Goal: Task Accomplishment & Management: Manage account settings

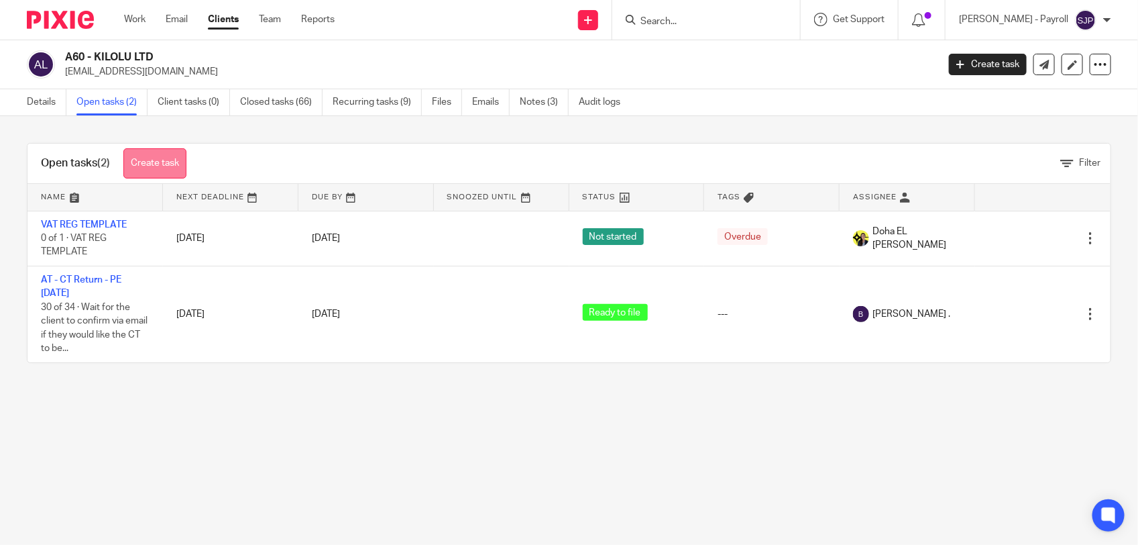
click at [151, 155] on link "Create task" at bounding box center [154, 163] width 63 height 30
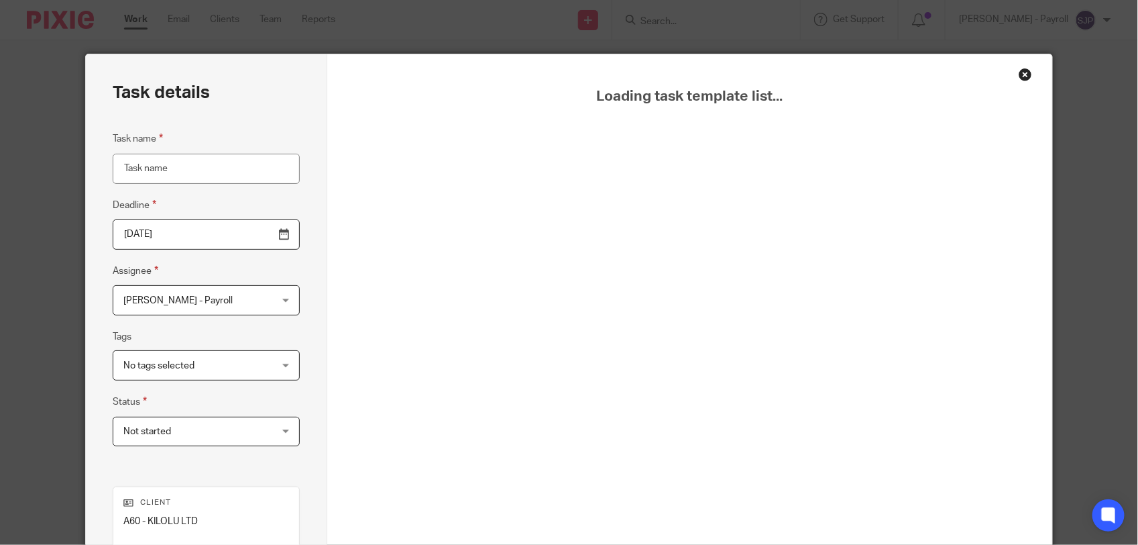
click at [1019, 74] on div "Close this dialog window" at bounding box center [1025, 74] width 13 height 13
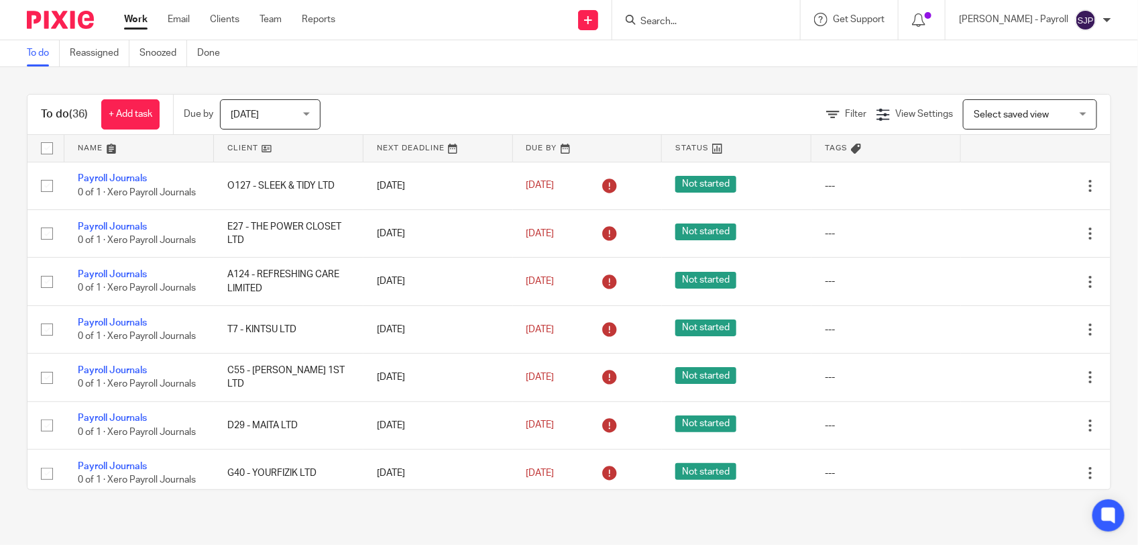
click at [756, 22] on input "Search" at bounding box center [699, 22] width 121 height 12
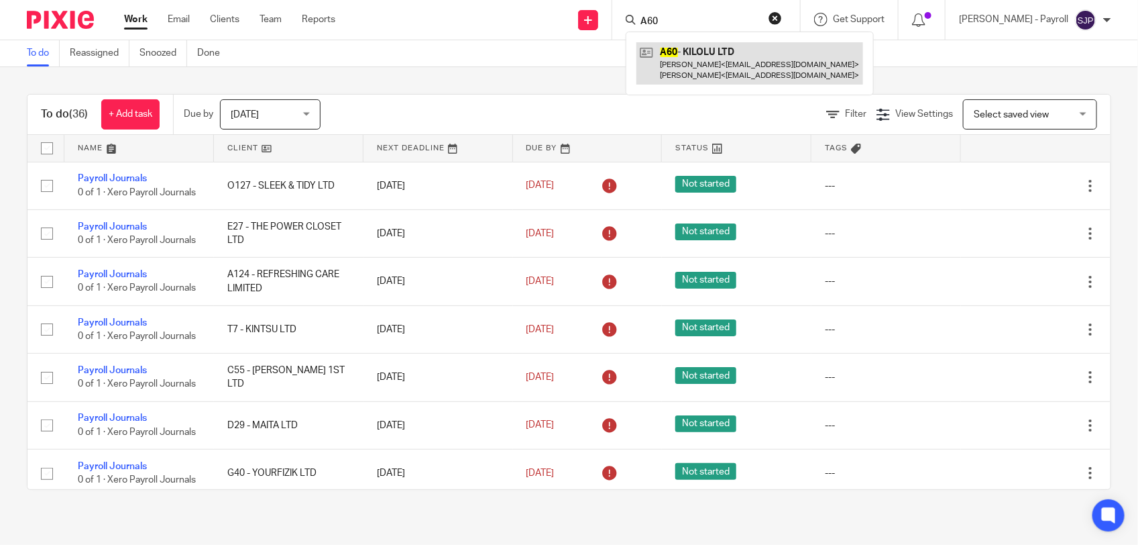
type input "A60"
click at [718, 60] on link at bounding box center [749, 63] width 227 height 42
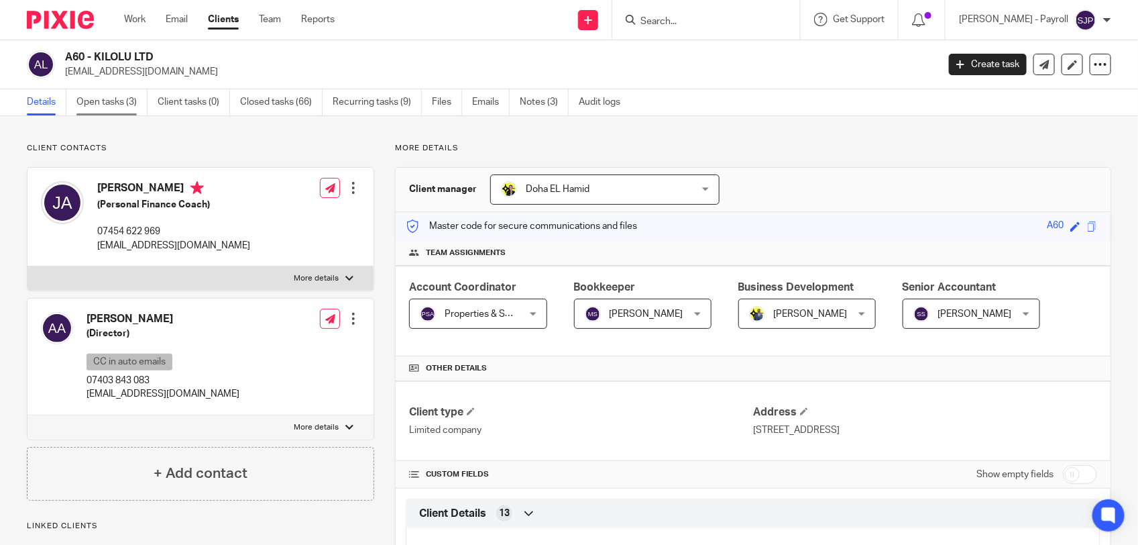
click at [103, 102] on link "Open tasks (3)" at bounding box center [111, 102] width 71 height 26
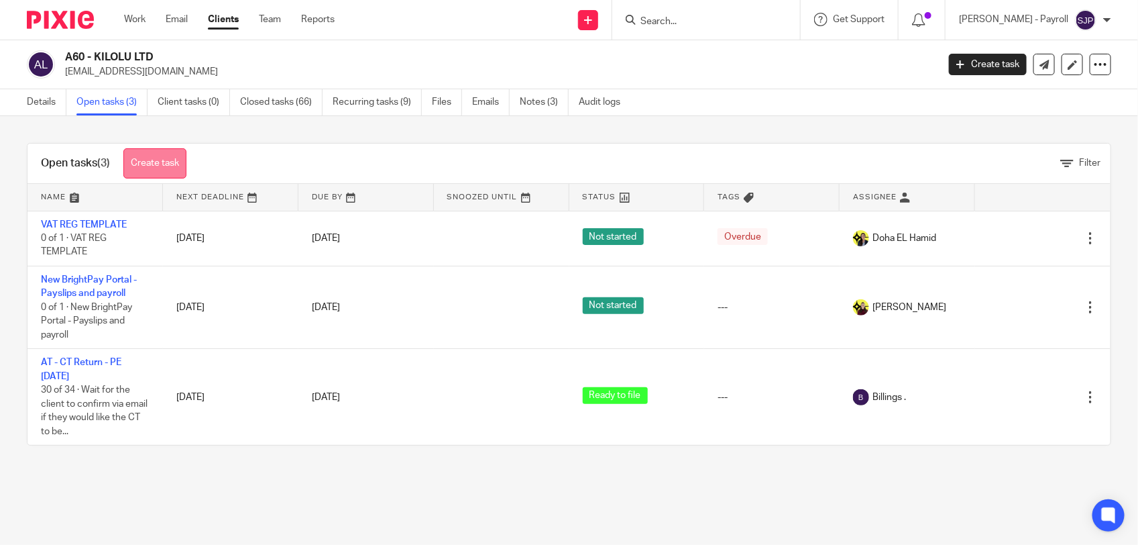
click at [144, 158] on link "Create task" at bounding box center [154, 163] width 63 height 30
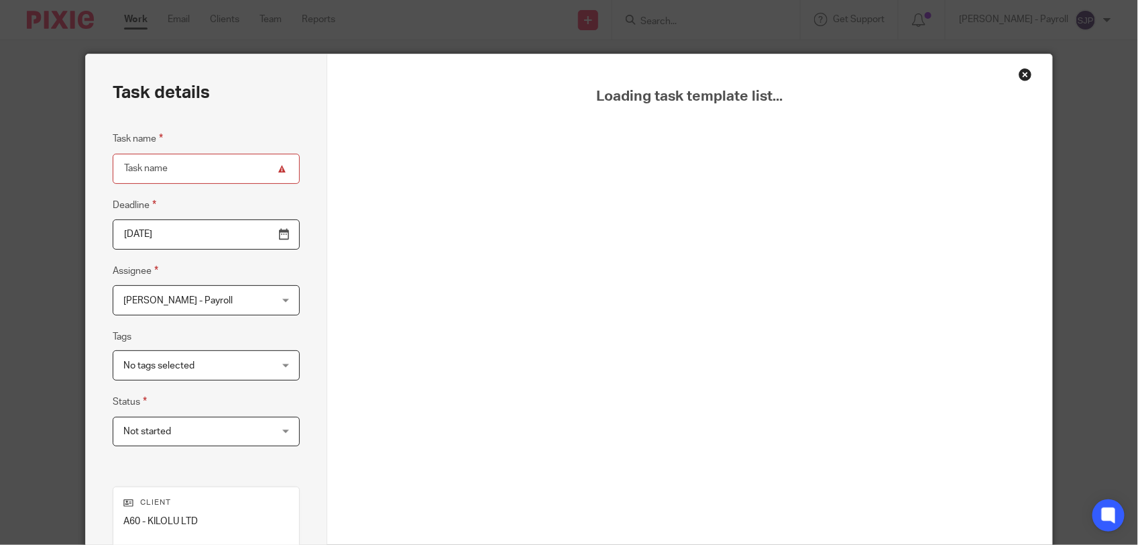
click at [1019, 74] on div "Close this dialog window" at bounding box center [1025, 74] width 13 height 13
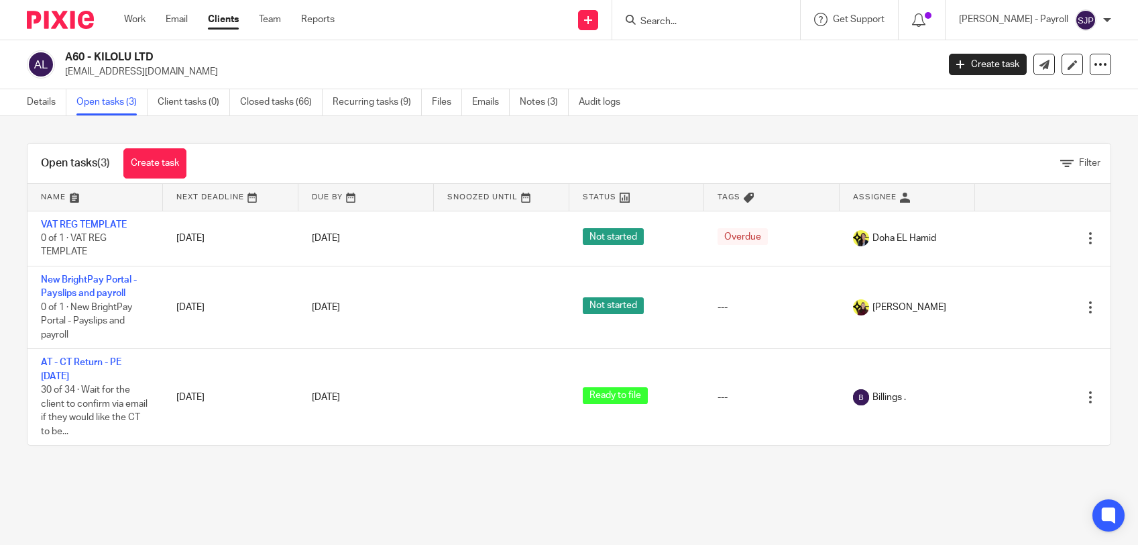
click at [673, 24] on input "Search" at bounding box center [699, 22] width 121 height 12
type input "C45"
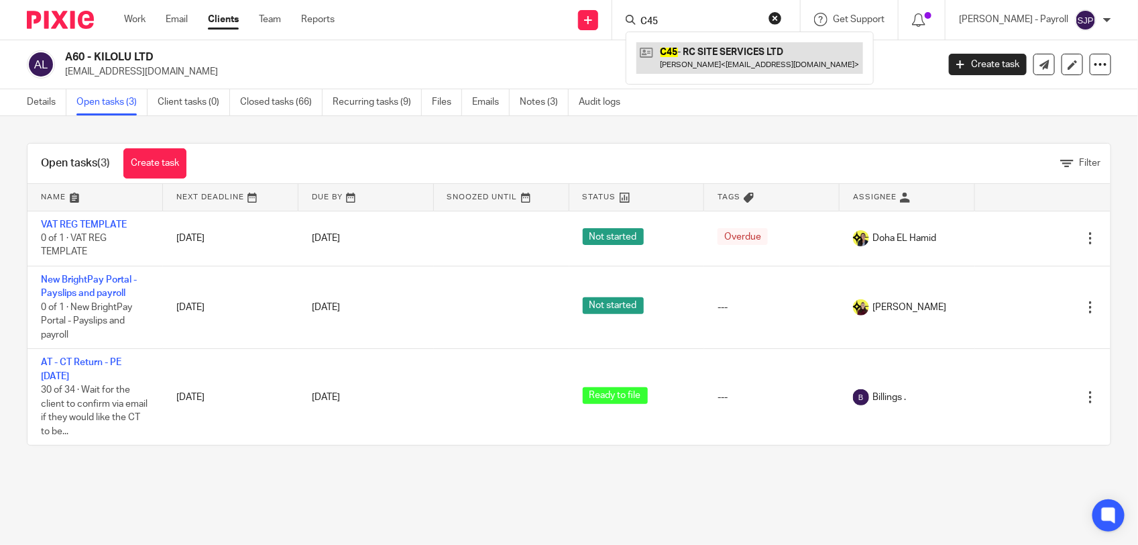
click at [779, 54] on link at bounding box center [749, 57] width 227 height 31
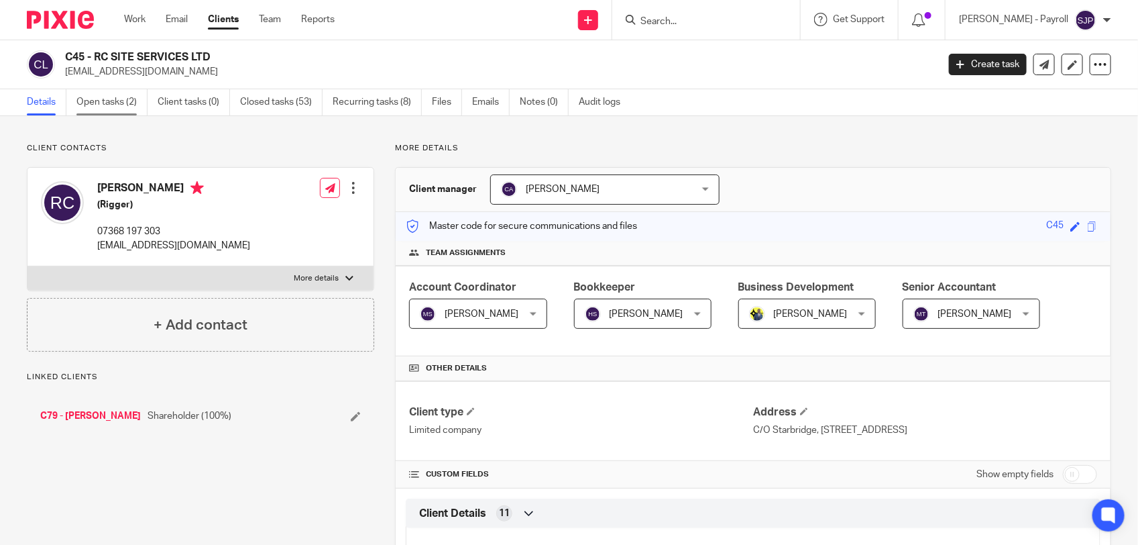
click at [111, 99] on link "Open tasks (2)" at bounding box center [111, 102] width 71 height 26
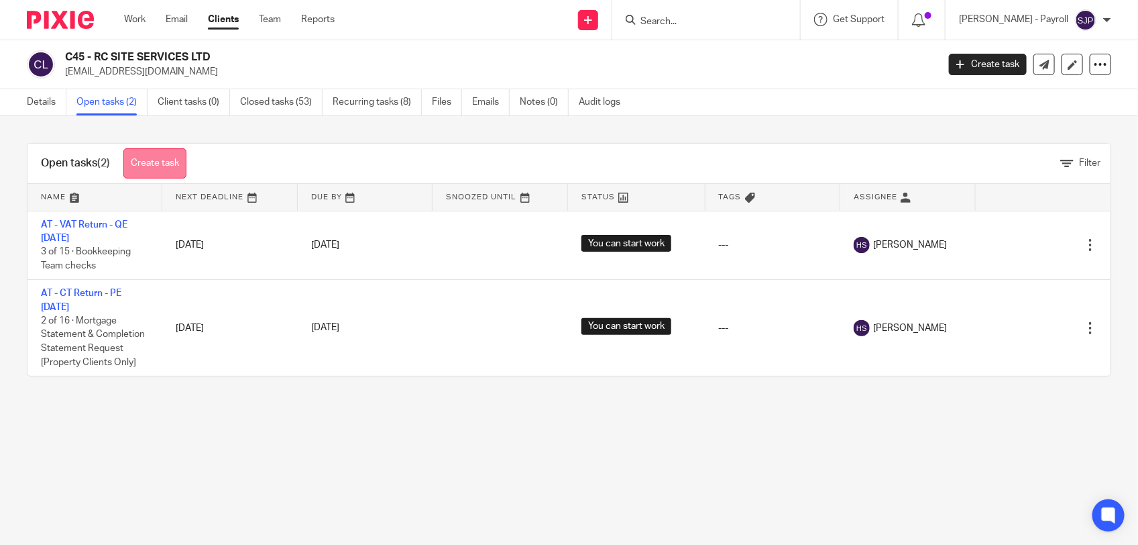
click at [156, 169] on link "Create task" at bounding box center [154, 163] width 63 height 30
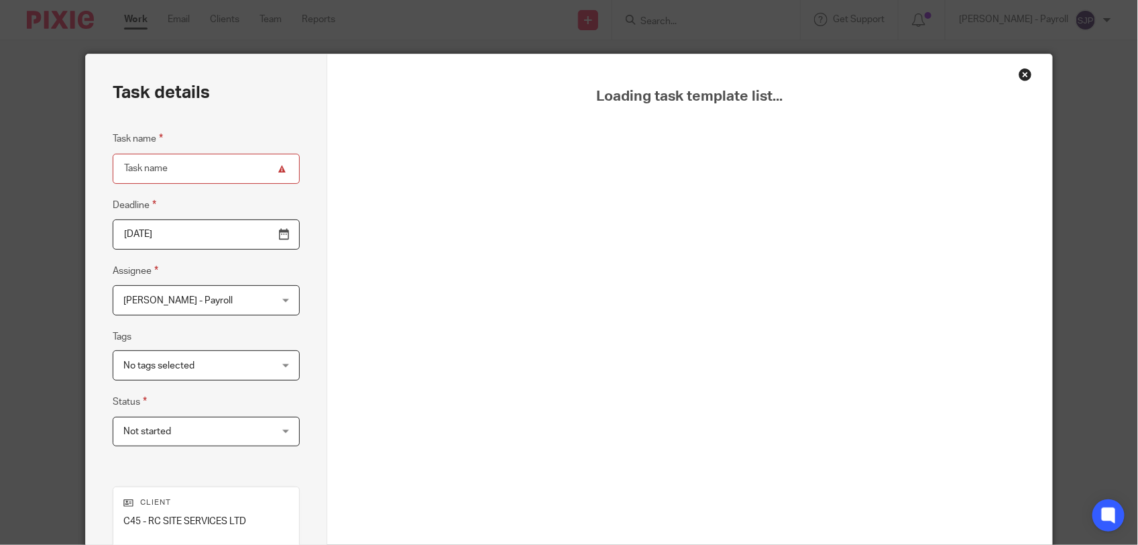
click at [1019, 74] on div "Close this dialog window" at bounding box center [1025, 74] width 13 height 13
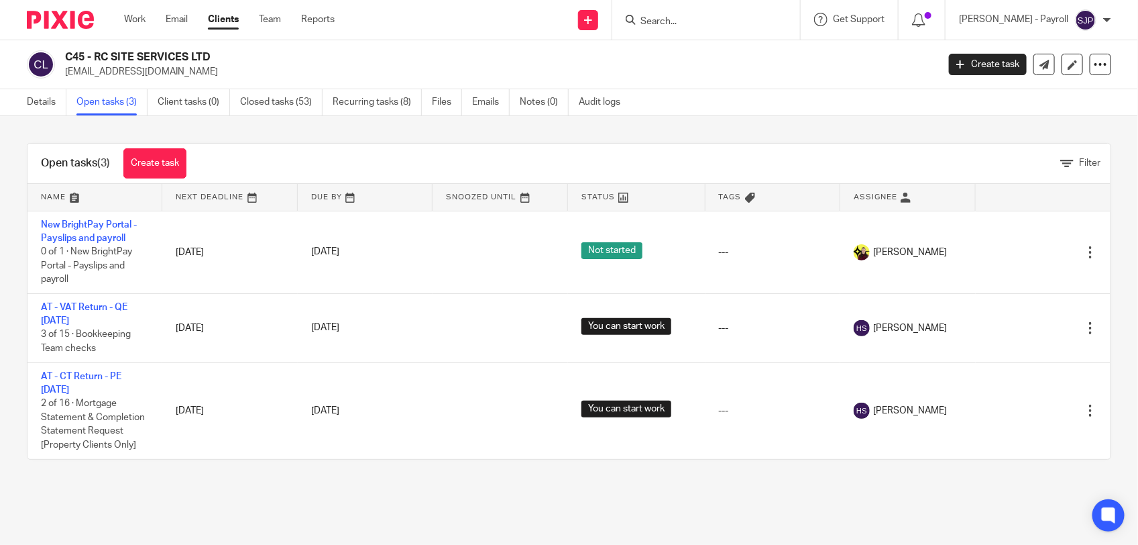
click at [715, 16] on input "Search" at bounding box center [699, 22] width 121 height 12
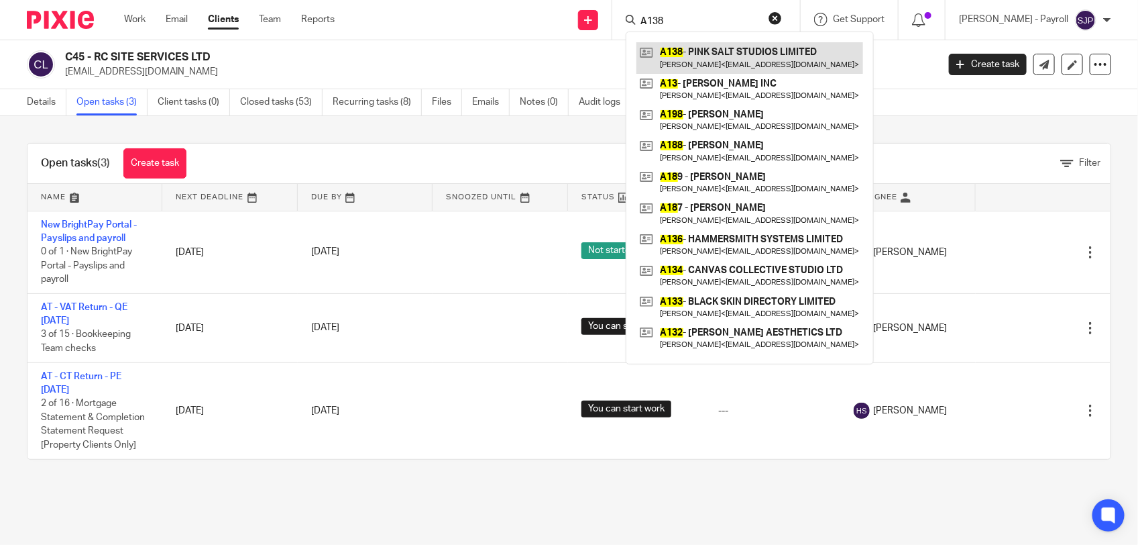
type input "A138"
click at [709, 61] on link at bounding box center [749, 57] width 227 height 31
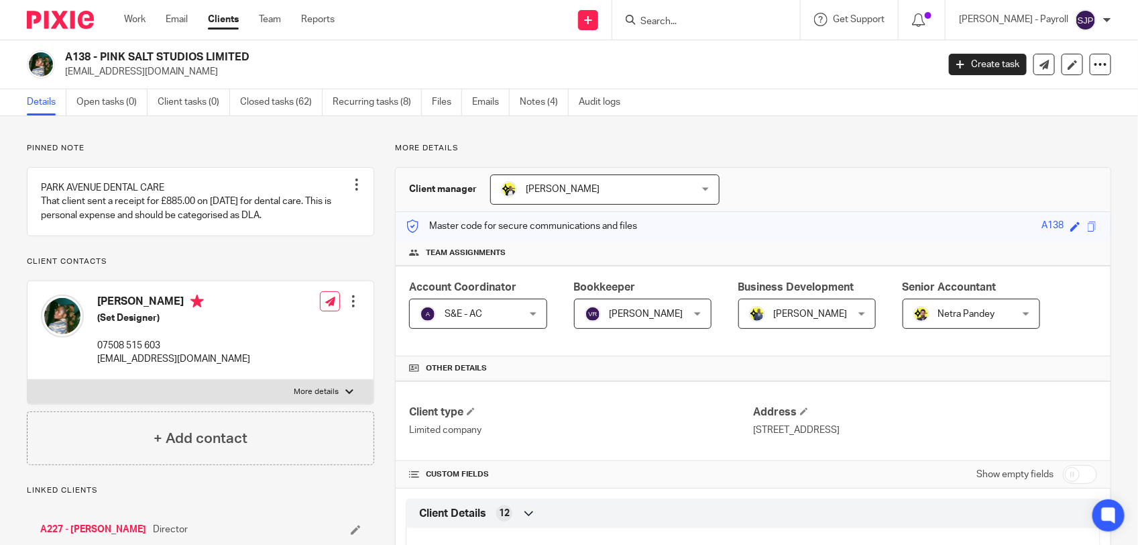
click at [695, 31] on div at bounding box center [706, 20] width 188 height 40
click at [689, 17] on input "Search" at bounding box center [699, 22] width 121 height 12
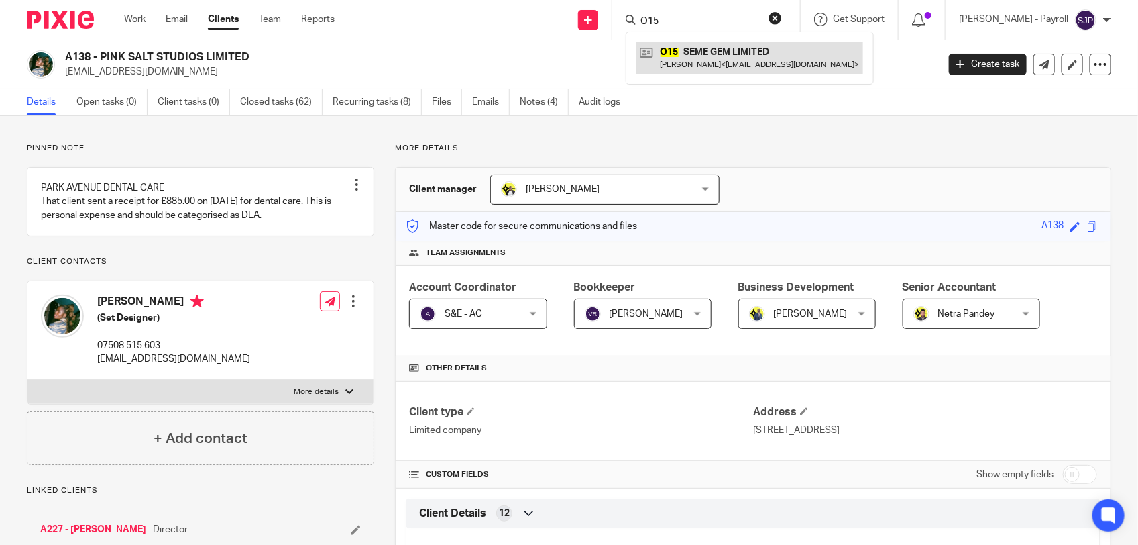
type input "O15"
click at [709, 55] on link at bounding box center [749, 57] width 227 height 31
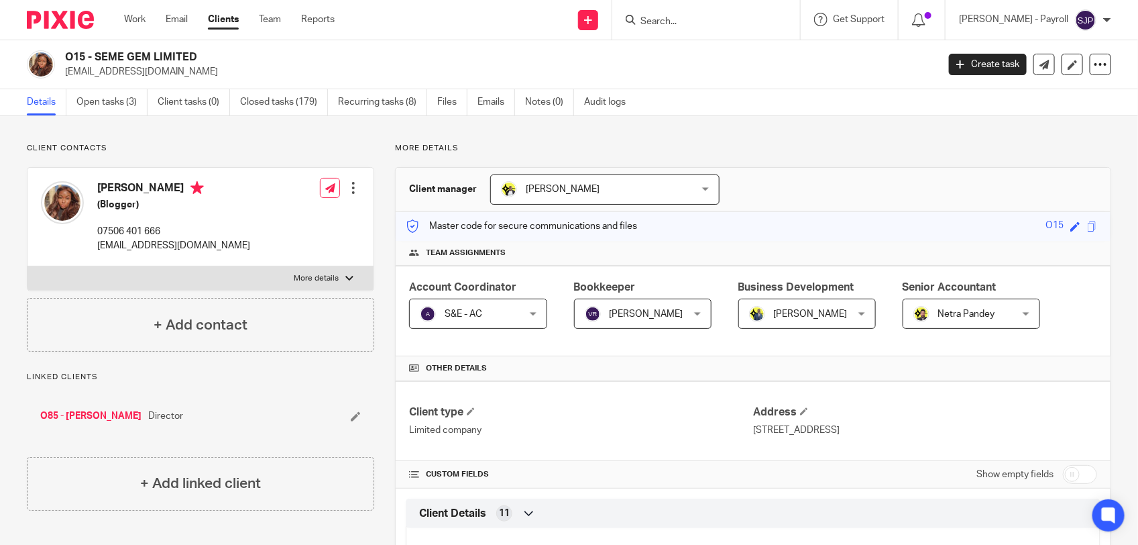
click at [708, 18] on input "Search" at bounding box center [699, 22] width 121 height 12
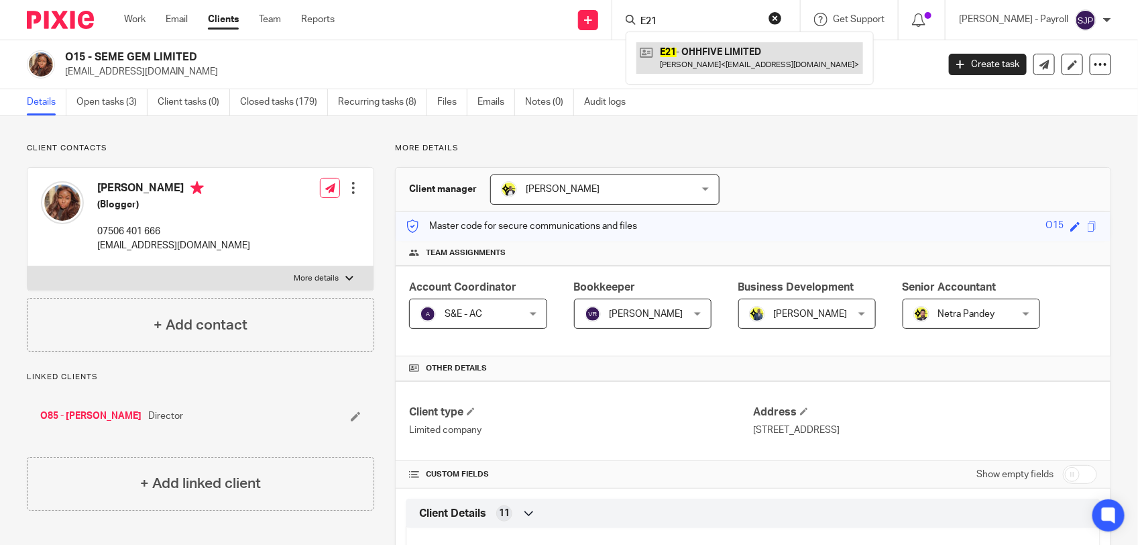
type input "E21"
click at [722, 58] on link at bounding box center [749, 57] width 227 height 31
